Goal: Find contact information: Find contact information

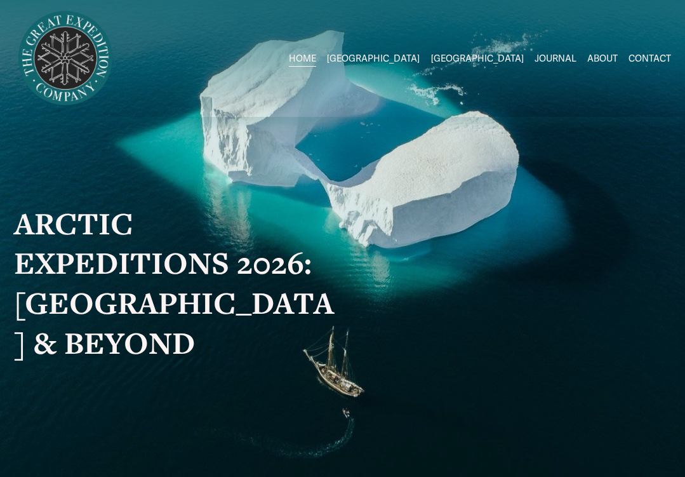
scroll to position [609, 0]
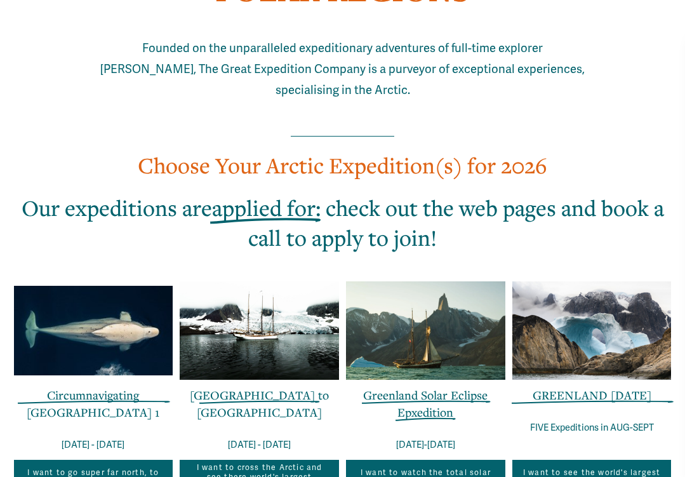
click at [289, 204] on span "applied for" at bounding box center [264, 207] width 104 height 29
click at [429, 213] on h2 "Our expeditions are applied for : check out the web pages and book a call to ap…" at bounding box center [343, 223] width 658 height 60
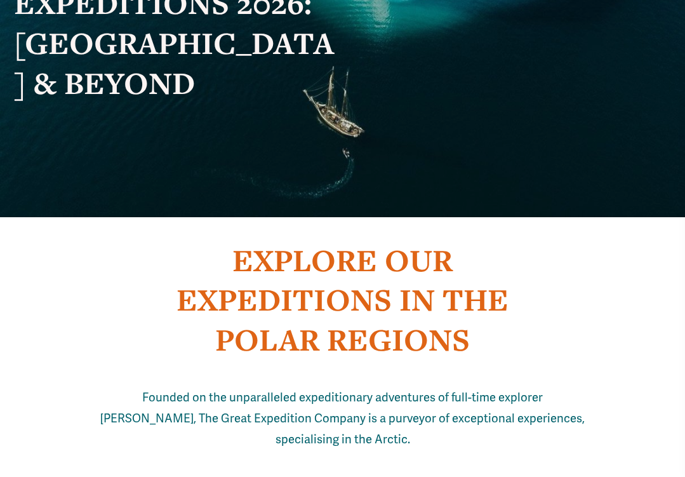
scroll to position [0, 0]
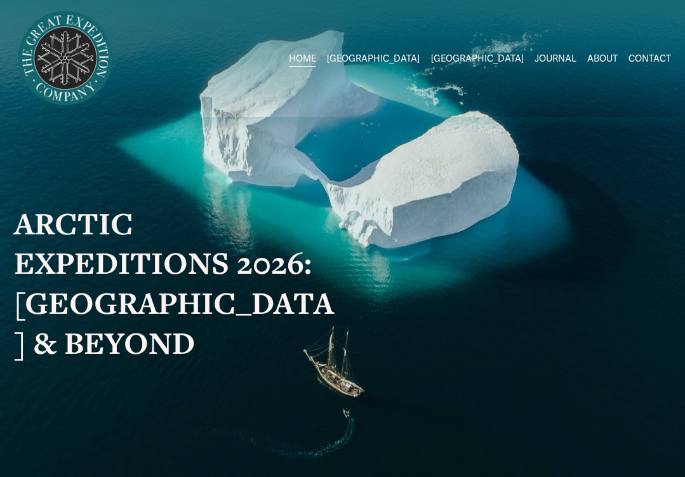
click at [648, 55] on link "CONTACT" at bounding box center [650, 58] width 43 height 18
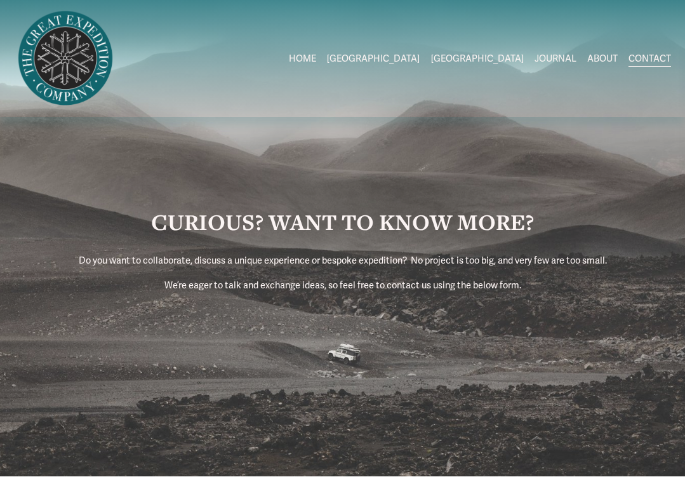
click at [605, 62] on link "ABOUT" at bounding box center [603, 58] width 30 height 18
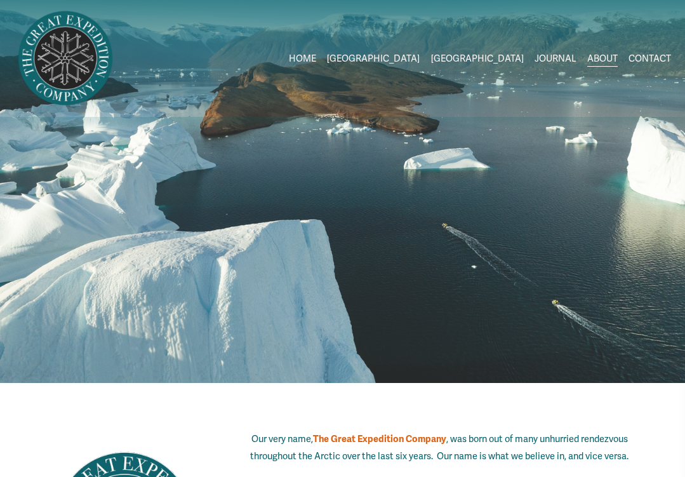
click at [629, 62] on nav "HOME SVALBARD 2026 Expeditions Svalbard 2026 Svalbard to Greenland GREENLAND 20…" at bounding box center [480, 58] width 382 height 18
click at [640, 62] on link "CONTACT" at bounding box center [650, 58] width 43 height 18
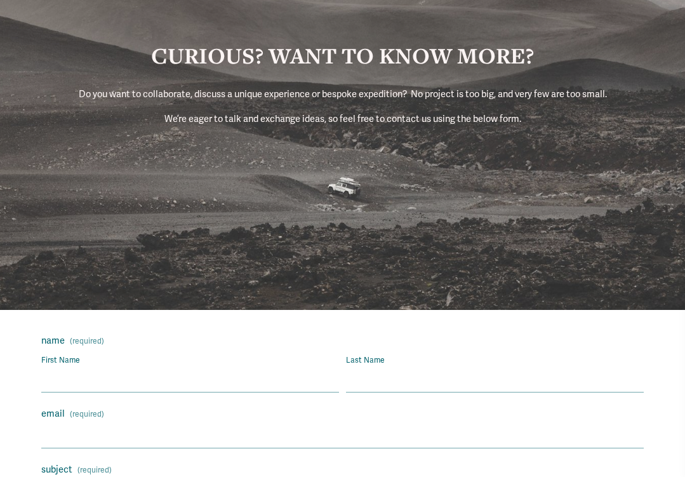
scroll to position [558, 0]
